Goal: Task Accomplishment & Management: Use online tool/utility

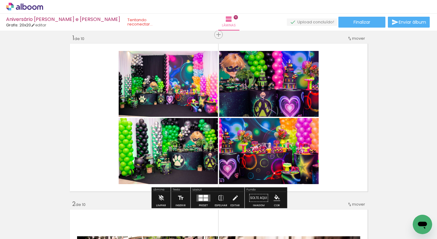
scroll to position [2, 0]
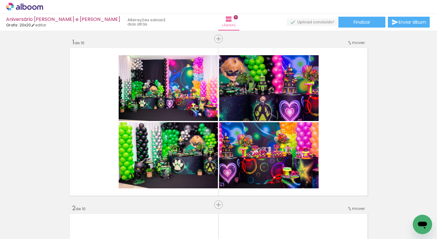
scroll to position [0, 359]
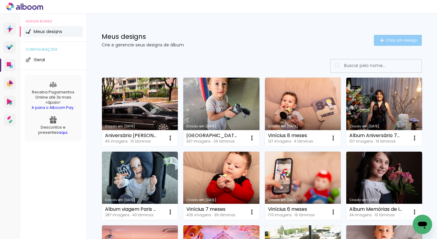
click at [391, 40] on span "Criar um design" at bounding box center [402, 40] width 32 height 4
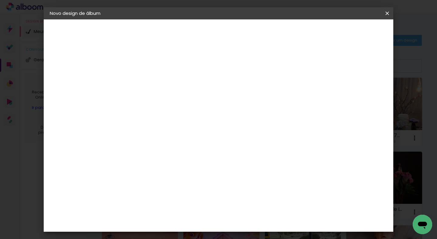
click at [149, 81] on input at bounding box center [149, 81] width 0 height 9
type input "Aniversário Ana e Clara 2025"
type paper-input "Aniversário Ana e Clara 2025"
click at [0, 0] on slot "Avançar" at bounding box center [0, 0] width 0 height 0
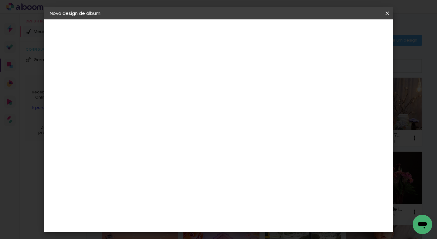
click at [159, 158] on div "Grafis" at bounding box center [152, 160] width 14 height 5
click at [263, 27] on paper-button "Avançar" at bounding box center [248, 32] width 30 height 10
click at [173, 102] on input "text" at bounding box center [161, 105] width 24 height 9
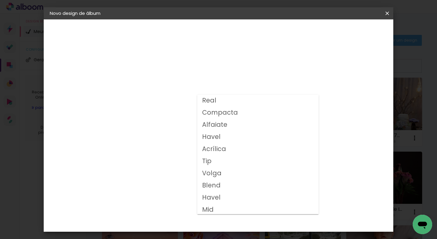
click at [259, 114] on paper-item "Compacta" at bounding box center [257, 113] width 121 height 12
type input "Compacta"
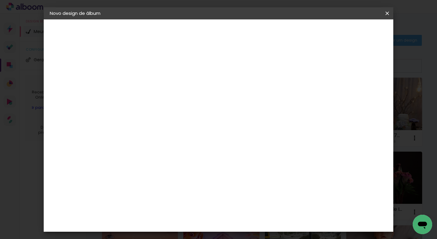
scroll to position [15, 0]
click at [0, 0] on slot "Avançar" at bounding box center [0, 0] width 0 height 0
click at [320, 66] on div at bounding box center [316, 65] width 5 height 5
type paper-checkbox "on"
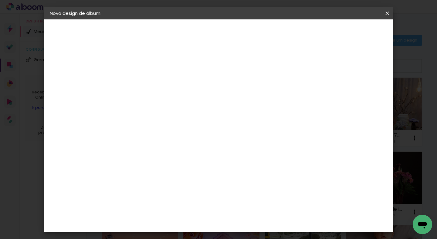
click at [354, 34] on span "Iniciar design" at bounding box center [340, 32] width 28 height 4
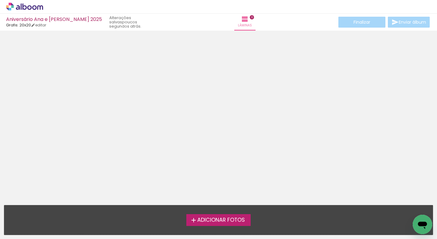
click at [222, 218] on span "Adicionar Fotos" at bounding box center [221, 220] width 48 height 5
click at [0, 0] on input "file" at bounding box center [0, 0] width 0 height 0
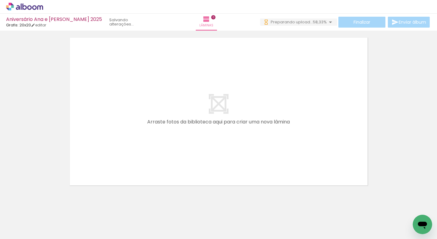
scroll to position [12, 0]
drag, startPoint x: 74, startPoint y: 214, endPoint x: 89, endPoint y: 199, distance: 20.6
click at [89, 199] on quentale-workspace at bounding box center [218, 119] width 437 height 239
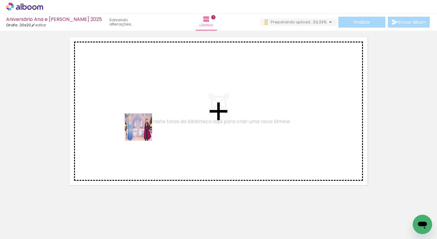
drag, startPoint x: 65, startPoint y: 217, endPoint x: 144, endPoint y: 131, distance: 117.3
click at [144, 131] on quentale-workspace at bounding box center [218, 119] width 437 height 239
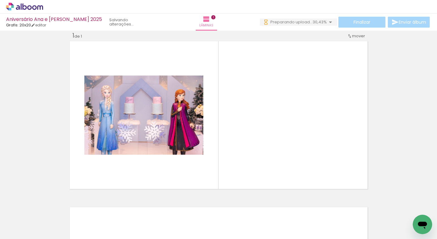
scroll to position [8, 0]
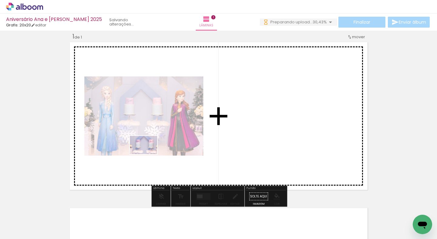
drag, startPoint x: 101, startPoint y: 217, endPoint x: 148, endPoint y: 154, distance: 78.5
click at [148, 154] on quentale-workspace at bounding box center [218, 119] width 437 height 239
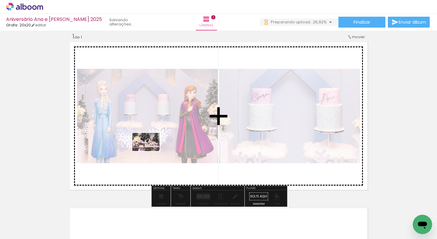
drag, startPoint x: 137, startPoint y: 218, endPoint x: 151, endPoint y: 151, distance: 68.5
click at [151, 151] on quentale-workspace at bounding box center [218, 119] width 437 height 239
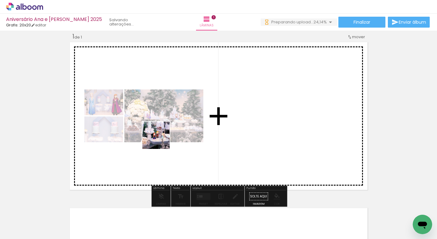
drag, startPoint x: 164, startPoint y: 215, endPoint x: 161, endPoint y: 140, distance: 74.8
click at [161, 140] on quentale-workspace at bounding box center [218, 119] width 437 height 239
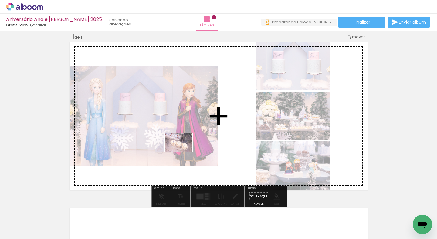
drag, startPoint x: 192, startPoint y: 213, endPoint x: 183, endPoint y: 152, distance: 61.7
click at [183, 152] on quentale-workspace at bounding box center [218, 119] width 437 height 239
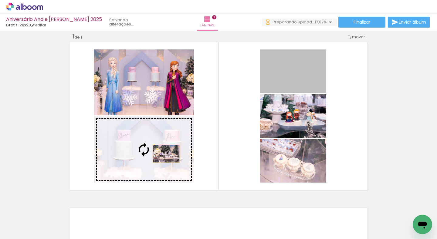
scroll to position [0, 0]
drag, startPoint x: 309, startPoint y: 73, endPoint x: 166, endPoint y: 154, distance: 164.4
click at [0, 0] on slot at bounding box center [0, 0] width 0 height 0
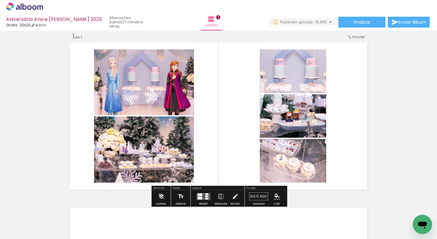
click at [202, 196] on quentale-layouter at bounding box center [203, 196] width 14 height 7
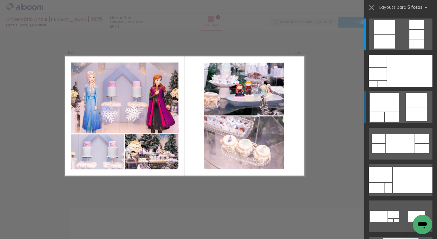
click at [406, 101] on div at bounding box center [416, 100] width 21 height 14
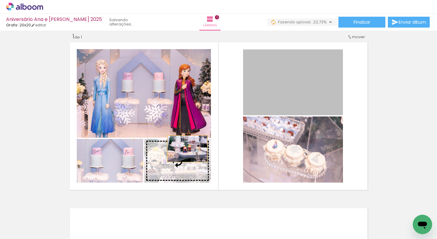
drag, startPoint x: 285, startPoint y: 77, endPoint x: 187, endPoint y: 149, distance: 121.2
click at [0, 0] on slot at bounding box center [0, 0] width 0 height 0
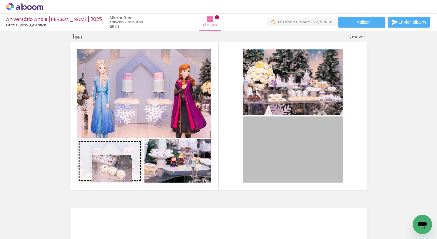
drag, startPoint x: 269, startPoint y: 143, endPoint x: 112, endPoint y: 169, distance: 159.0
click at [0, 0] on slot at bounding box center [0, 0] width 0 height 0
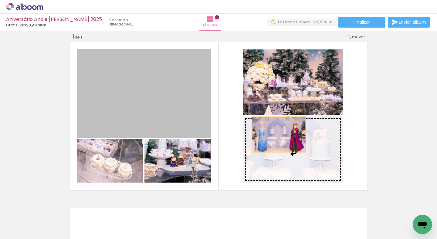
drag, startPoint x: 192, startPoint y: 92, endPoint x: 279, endPoint y: 135, distance: 96.5
click at [0, 0] on slot at bounding box center [0, 0] width 0 height 0
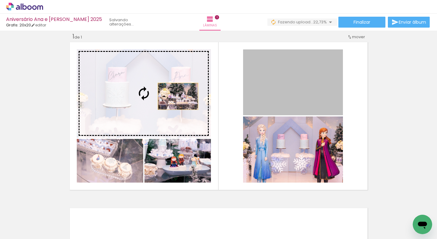
drag, startPoint x: 294, startPoint y: 84, endPoint x: 178, endPoint y: 96, distance: 116.6
click at [0, 0] on slot at bounding box center [0, 0] width 0 height 0
